Goal: Find specific page/section: Find specific page/section

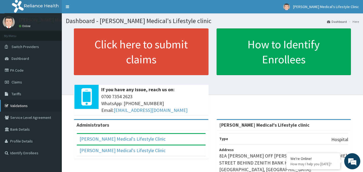
click at [20, 104] on link "Validations" at bounding box center [31, 106] width 62 height 12
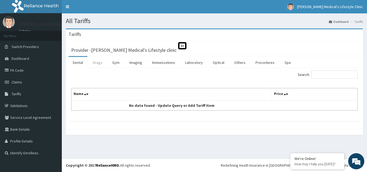
click at [98, 65] on link "Drugs" at bounding box center [98, 62] width 18 height 11
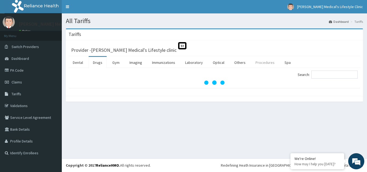
click at [261, 63] on link "Procedures" at bounding box center [265, 62] width 28 height 11
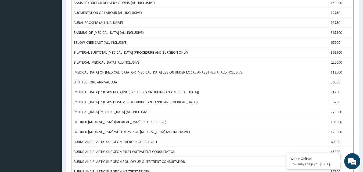
scroll to position [485, 0]
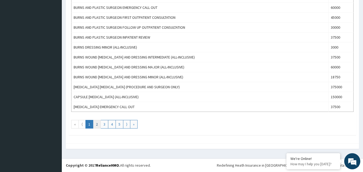
click at [97, 123] on link "2" at bounding box center [97, 124] width 8 height 9
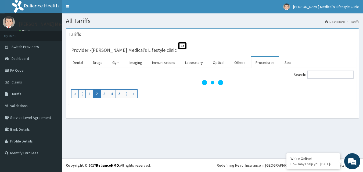
scroll to position [0, 0]
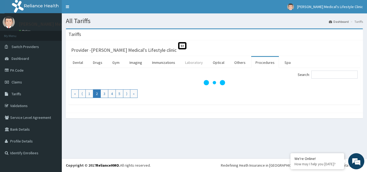
click at [191, 61] on link "Laboratory" at bounding box center [194, 62] width 26 height 11
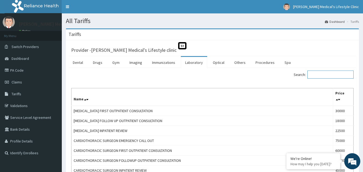
click at [324, 77] on input "Search:" at bounding box center [330, 75] width 46 height 8
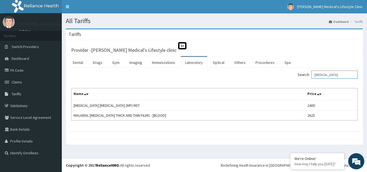
click at [328, 76] on input "[MEDICAL_DATA]" at bounding box center [334, 75] width 46 height 8
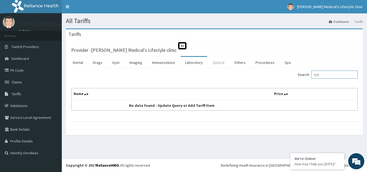
type input "E/U"
click at [221, 59] on link "Optical" at bounding box center [218, 62] width 20 height 11
click at [325, 49] on div "Provider - [PERSON_NAME] Medical's Lifestyle clinic St" at bounding box center [214, 50] width 286 height 8
